Goal: Transaction & Acquisition: Purchase product/service

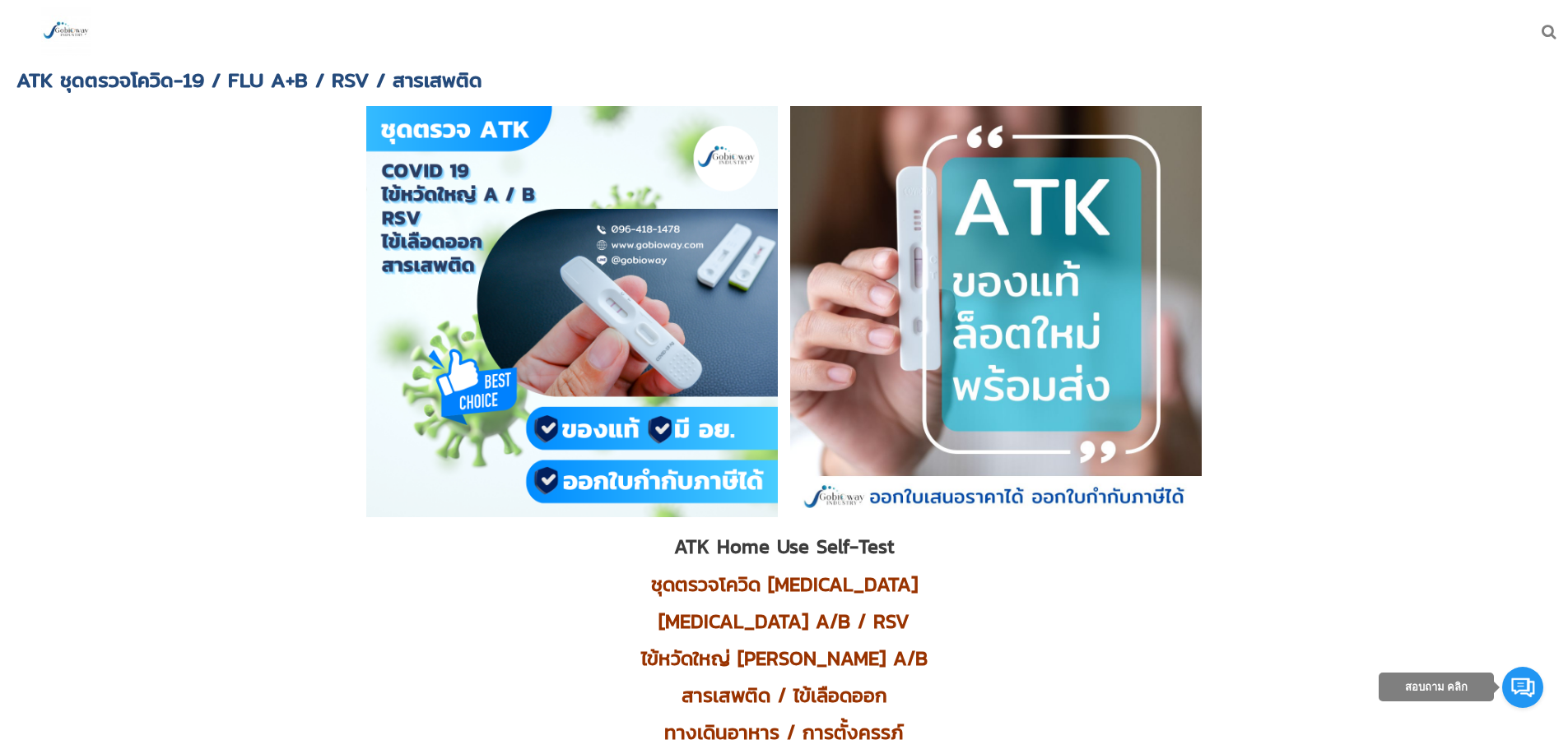
click at [73, 28] on img at bounding box center [66, 31] width 50 height 50
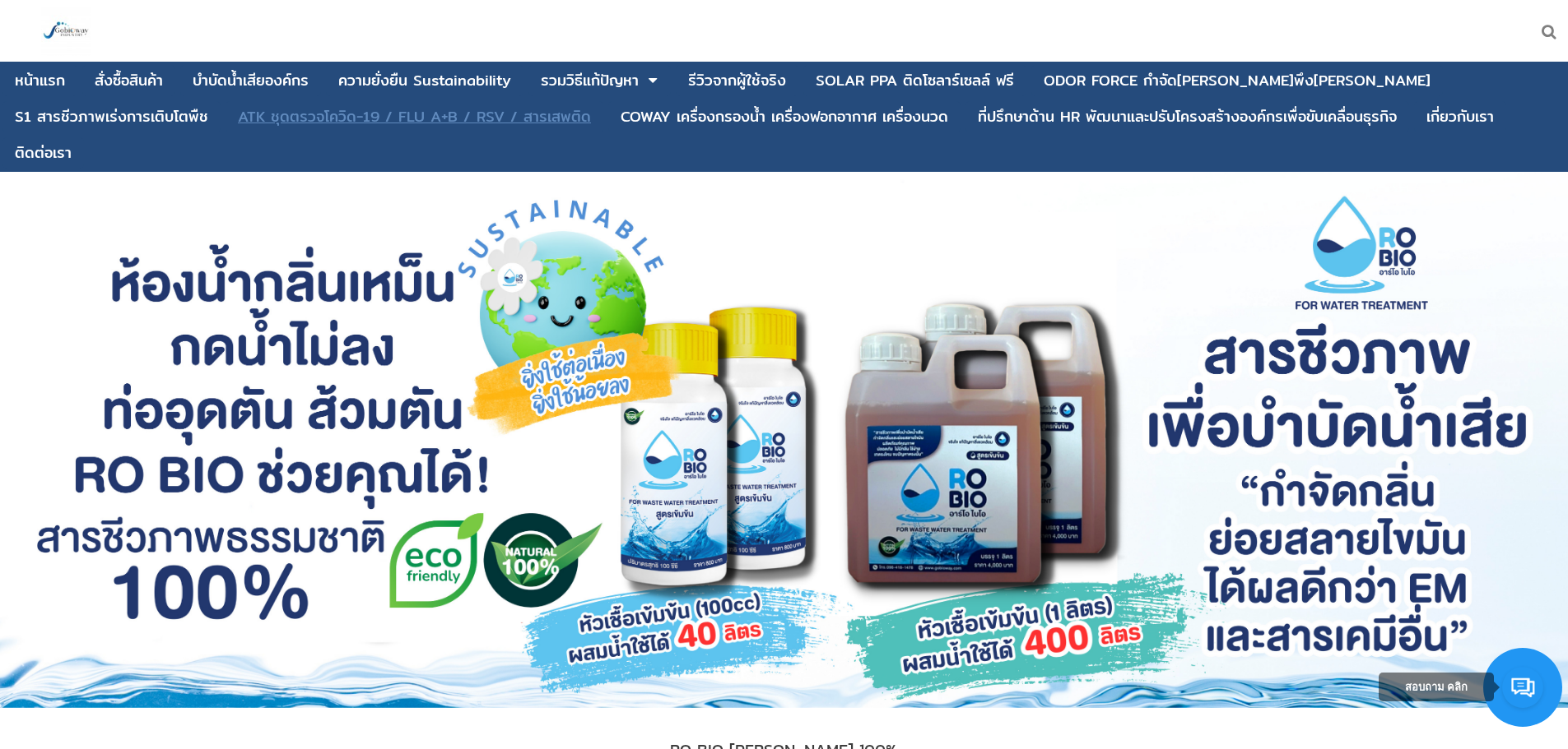
click at [238, 120] on div "ATK ชุดตรวจโควิด-19 / FLU A+B / RSV / สารเสพติด" at bounding box center [414, 117] width 353 height 15
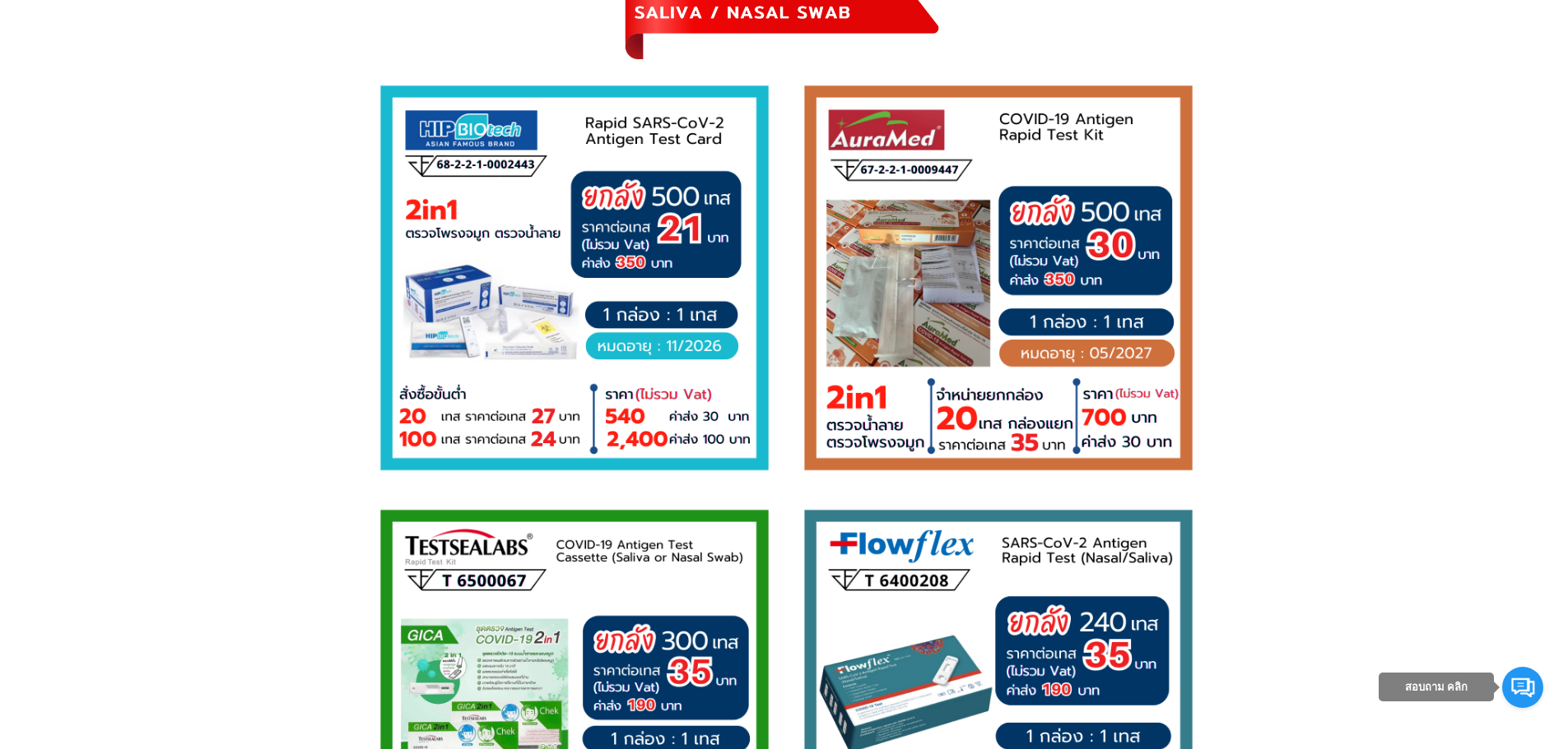
scroll to position [1996, 0]
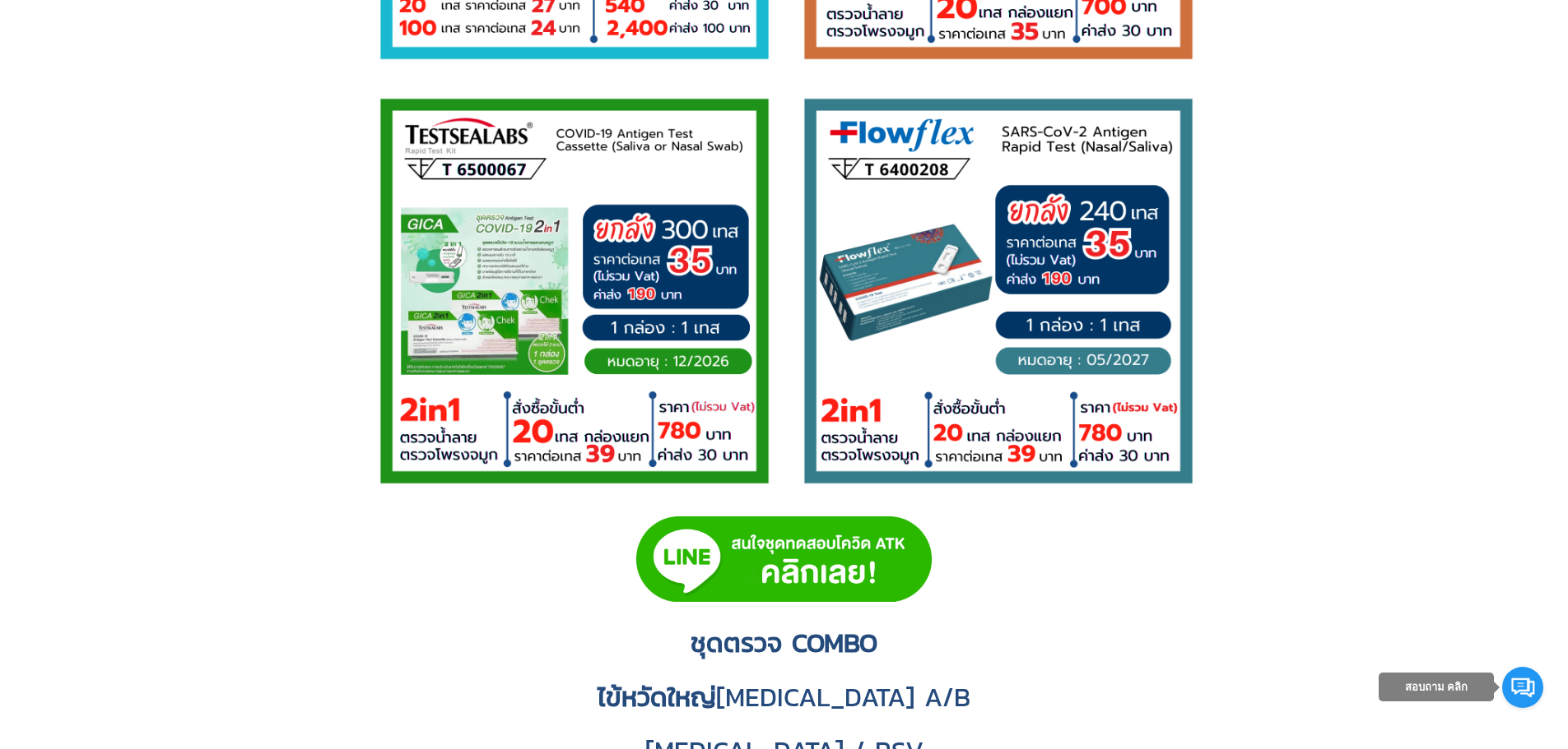
click at [774, 565] on img at bounding box center [784, 559] width 295 height 86
